Goal: Task Accomplishment & Management: Manage account settings

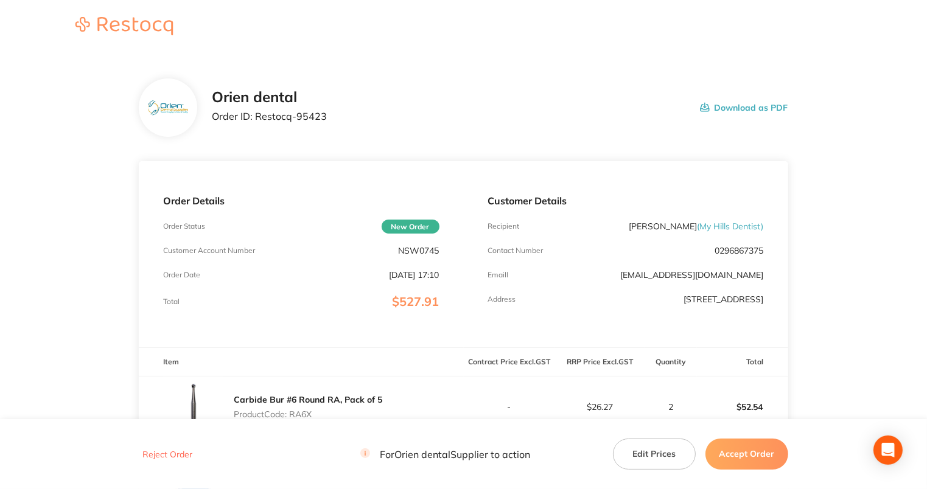
click at [429, 250] on p "NSW0745" at bounding box center [419, 251] width 41 height 10
copy p "NSW0745"
drag, startPoint x: 334, startPoint y: 101, endPoint x: 337, endPoint y: 108, distance: 7.4
click at [337, 108] on div "Orien dental Order ID: Restocq- 95423 Download as PDF" at bounding box center [500, 108] width 576 height 38
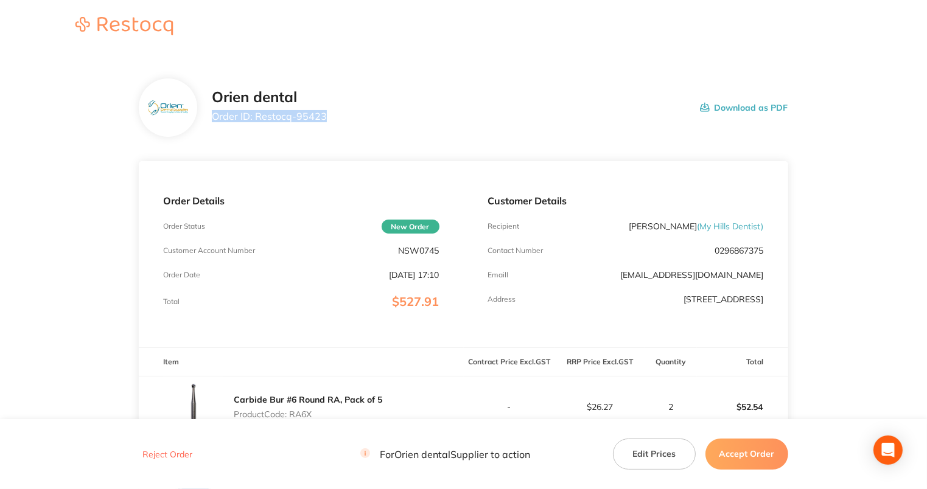
drag, startPoint x: 337, startPoint y: 108, endPoint x: 337, endPoint y: 116, distance: 7.9
click at [338, 113] on div "Orien dental Order ID: Restocq- 95423 Download as PDF" at bounding box center [500, 108] width 576 height 38
click at [332, 125] on div "Orien dental Order ID: Restocq- 95423 Download as PDF" at bounding box center [500, 108] width 576 height 38
drag, startPoint x: 327, startPoint y: 117, endPoint x: 254, endPoint y: 122, distance: 72.6
click at [254, 122] on div "Orien dental Order ID: Restocq- 95423 Download as PDF" at bounding box center [500, 108] width 576 height 38
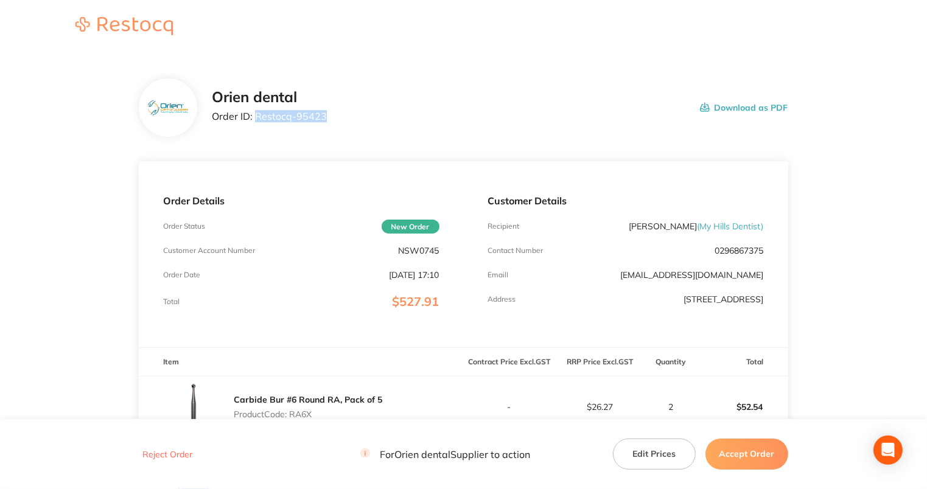
drag, startPoint x: 254, startPoint y: 122, endPoint x: 265, endPoint y: 118, distance: 11.0
copy p "Restocq- 95423"
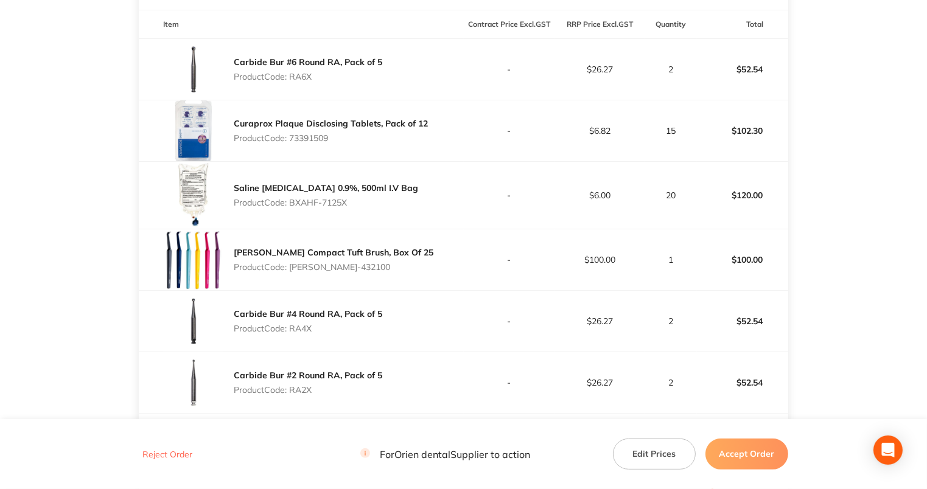
scroll to position [304, 0]
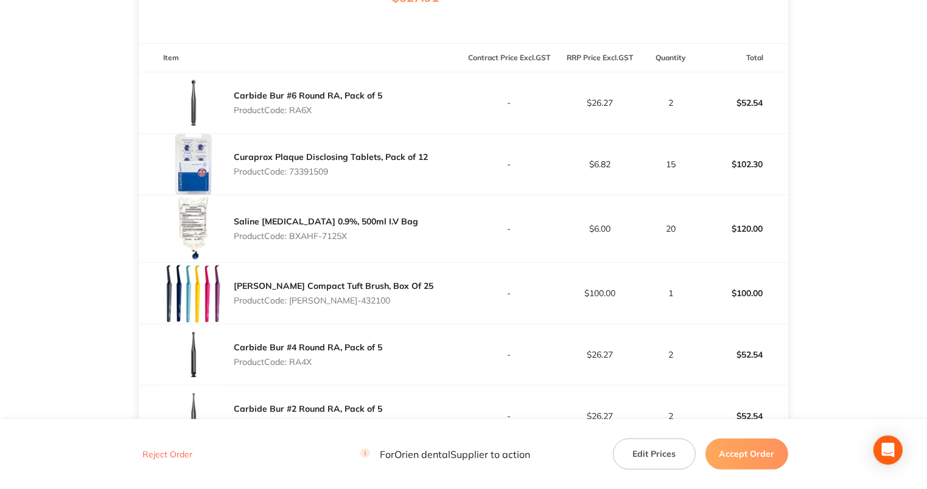
click at [314, 170] on p "Product Code: 73391509" at bounding box center [331, 172] width 194 height 10
copy p "73391509"
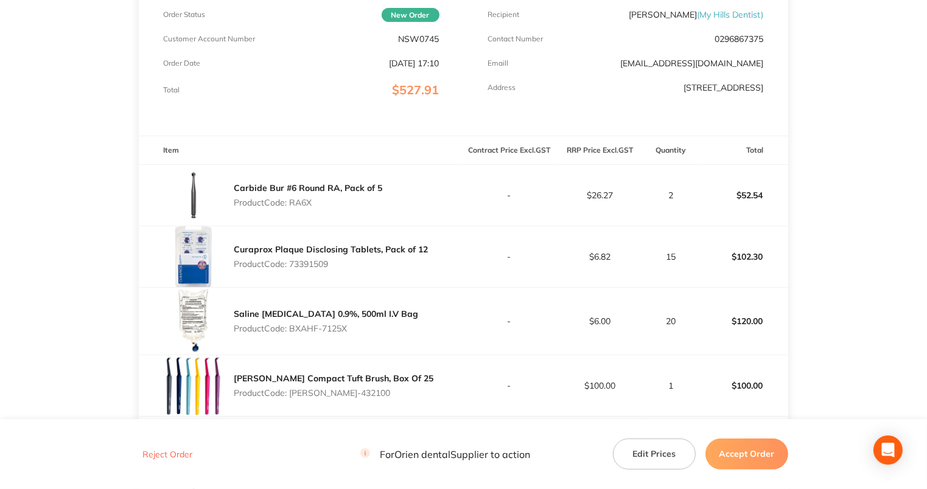
scroll to position [183, 0]
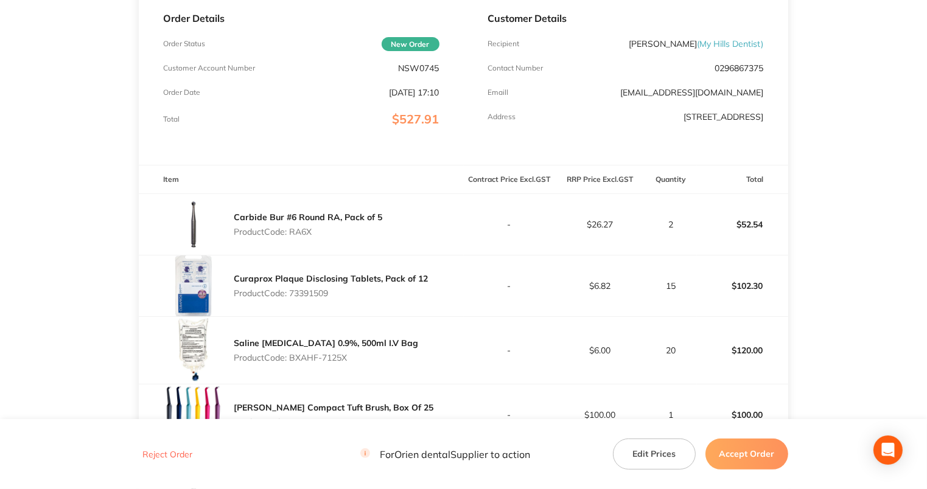
drag, startPoint x: 678, startPoint y: 457, endPoint x: 667, endPoint y: 458, distance: 10.4
click at [667, 458] on button "Edit Prices" at bounding box center [654, 454] width 83 height 30
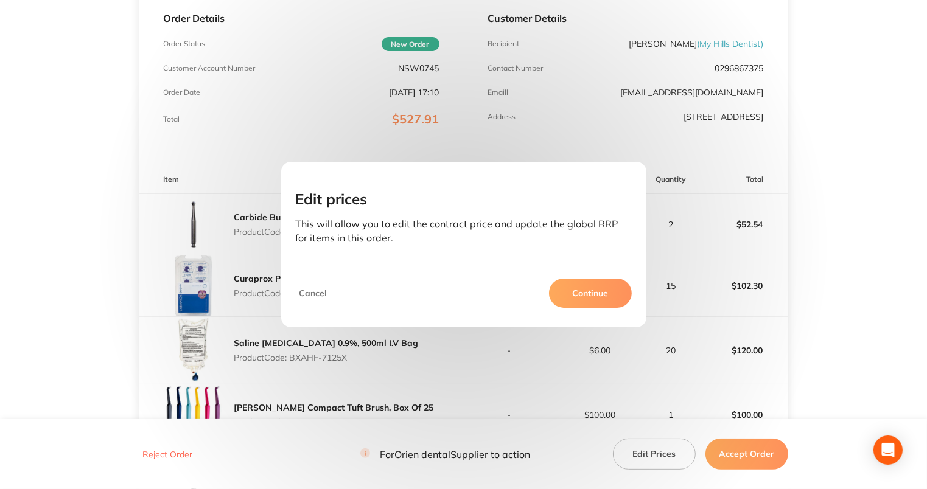
click at [607, 303] on button "Continue" at bounding box center [590, 293] width 83 height 29
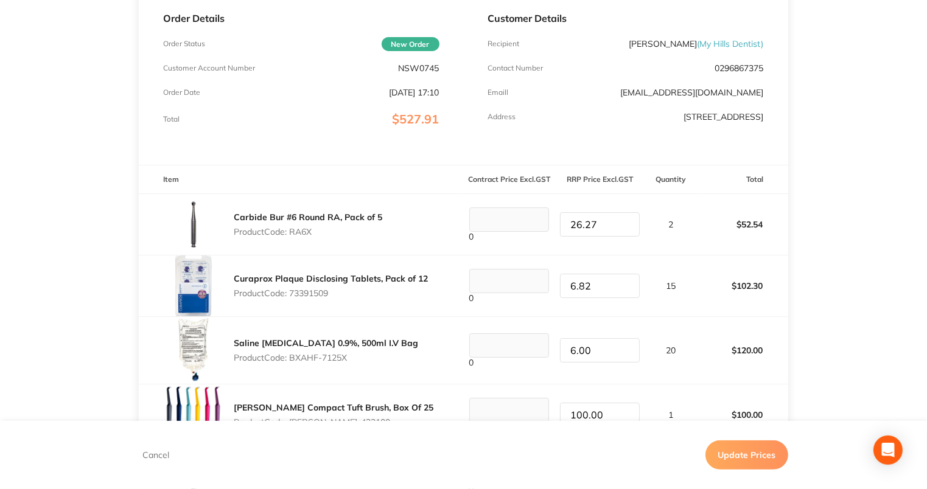
click at [506, 291] on tr "Curaprox Plaque Disclosing Tablets, Pack of 12 Product Code: 73391509 0 6.82 15…" at bounding box center [463, 285] width 649 height 61
click at [623, 324] on td "6.00" at bounding box center [600, 351] width 91 height 68
click at [522, 290] on tr "Curaprox Plaque Disclosing Tablets, Pack of 12 Product Code: 73391509 0 6.00 15…" at bounding box center [463, 285] width 649 height 61
type input "6.14"
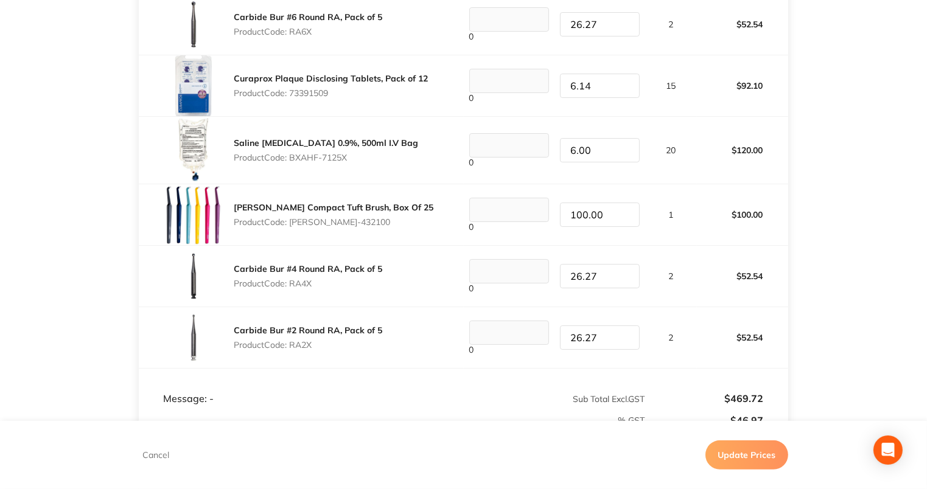
scroll to position [0, 0]
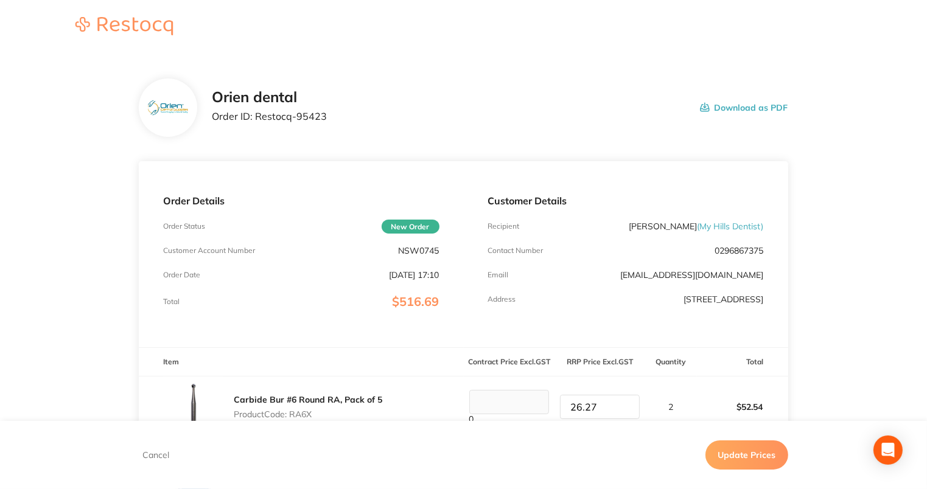
drag, startPoint x: 740, startPoint y: 451, endPoint x: 740, endPoint y: 420, distance: 31.0
click at [740, 451] on button "Update Prices" at bounding box center [747, 455] width 83 height 29
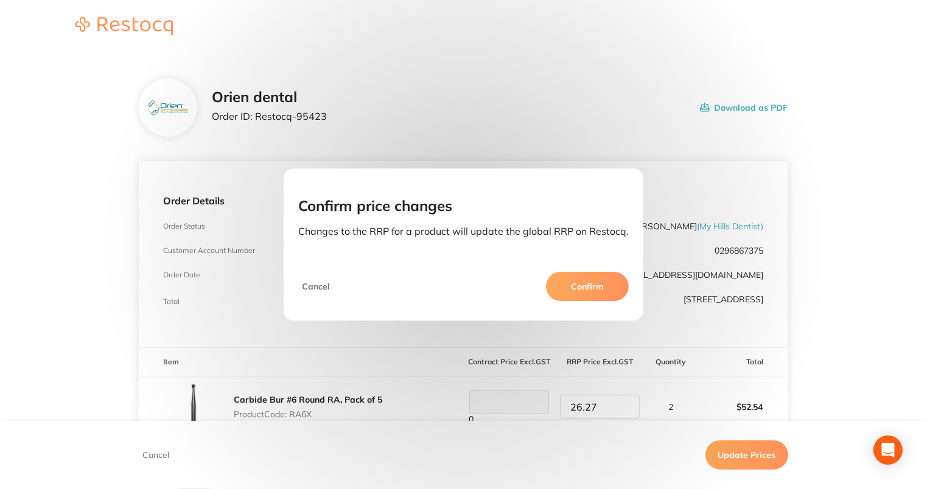
click at [600, 287] on button "Confirm" at bounding box center [587, 286] width 83 height 29
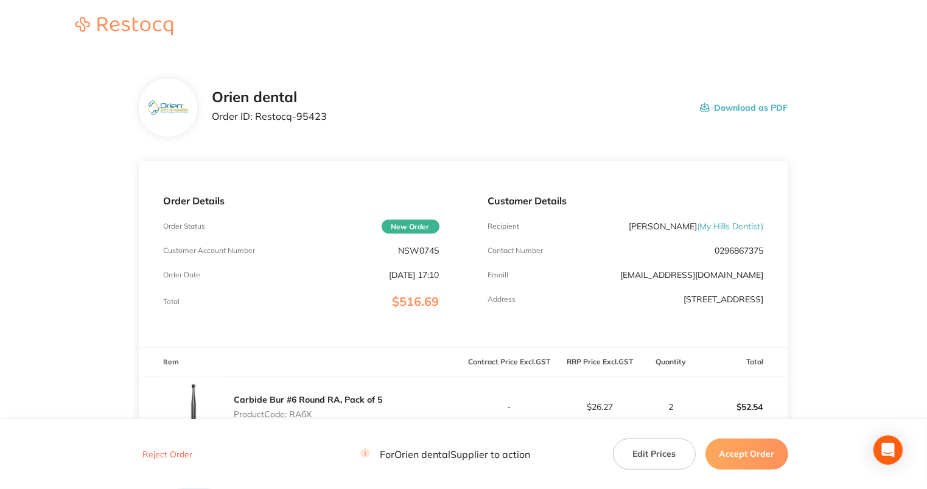
click at [743, 457] on button "Accept Order" at bounding box center [747, 454] width 83 height 30
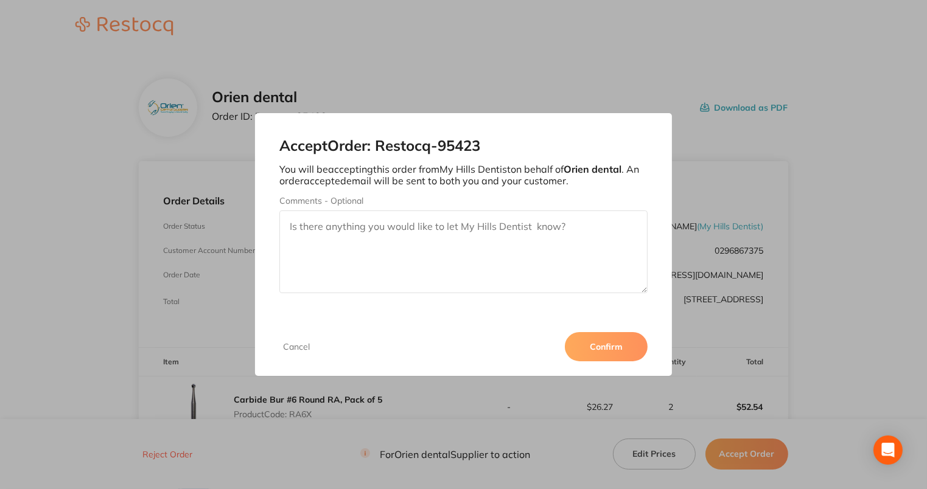
click at [600, 341] on button "Confirm" at bounding box center [606, 346] width 83 height 29
